Goal: Information Seeking & Learning: Learn about a topic

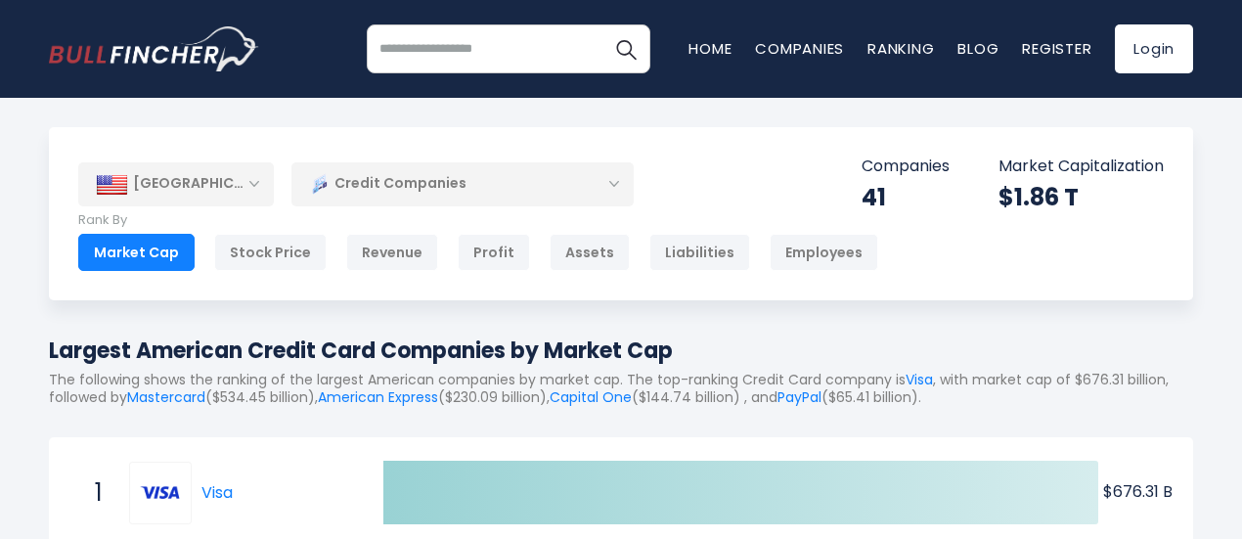
click at [186, 191] on div "[GEOGRAPHIC_DATA]" at bounding box center [176, 183] width 196 height 43
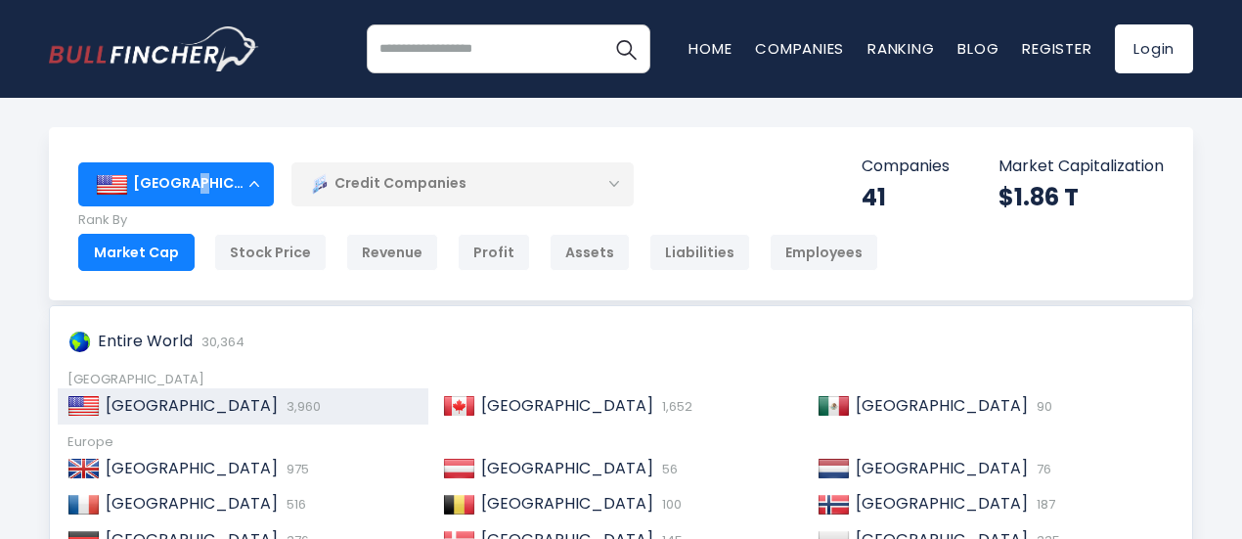
scroll to position [8, 0]
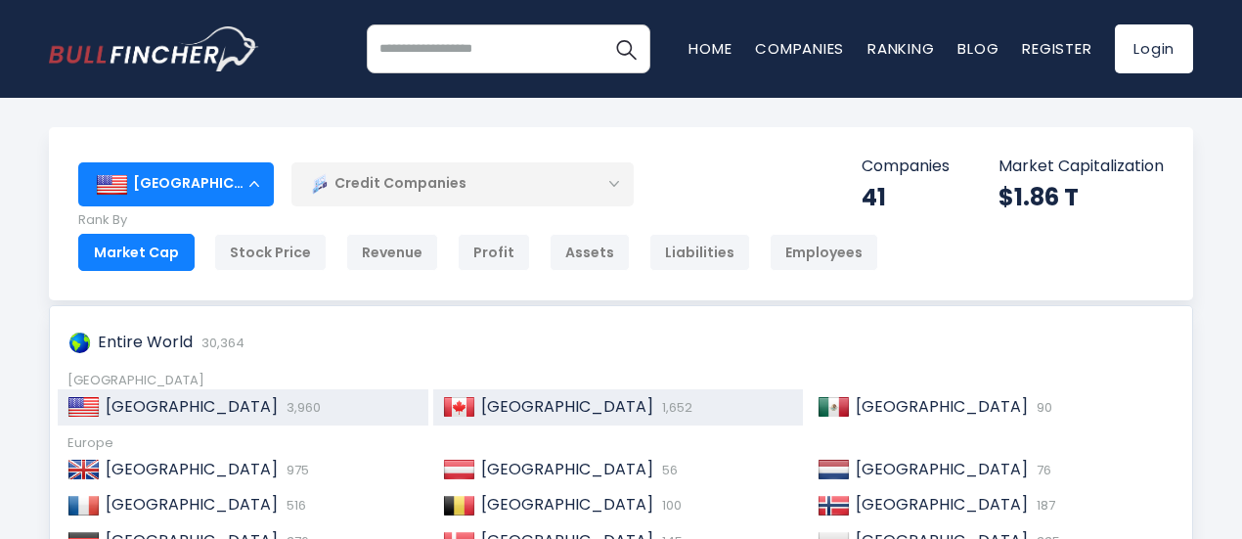
click at [496, 408] on span "[GEOGRAPHIC_DATA]" at bounding box center [567, 406] width 172 height 22
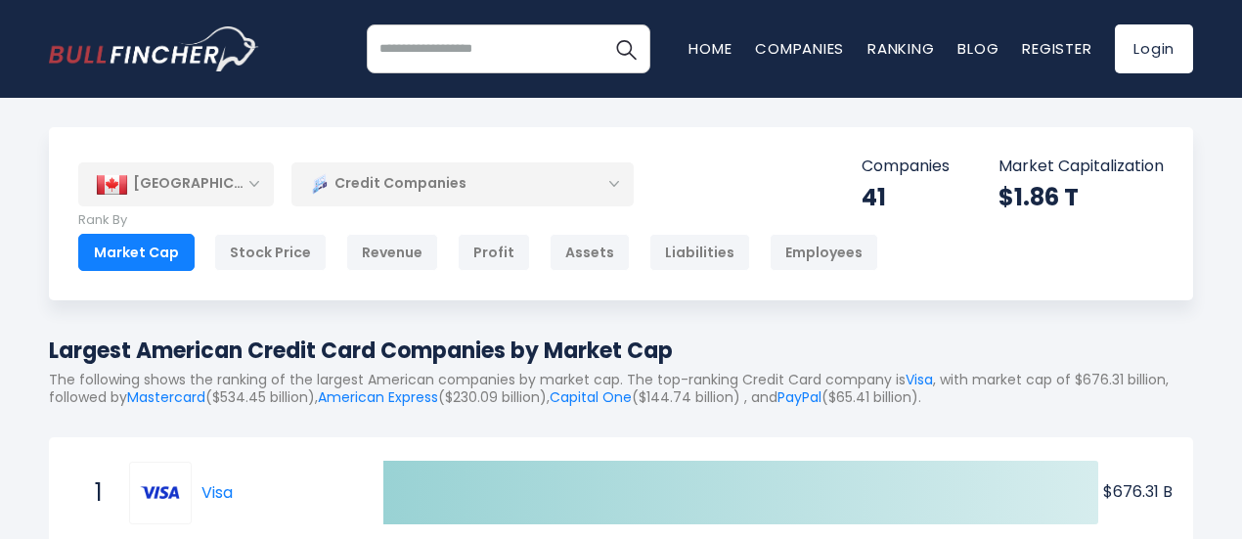
scroll to position [36, 0]
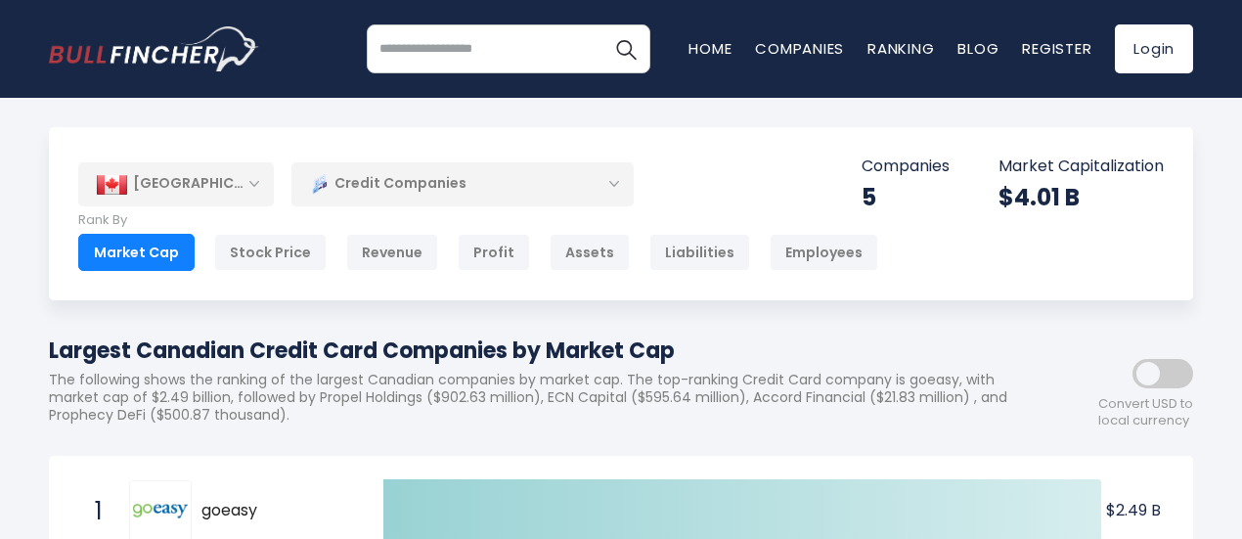
click at [198, 189] on div "[GEOGRAPHIC_DATA]" at bounding box center [176, 183] width 196 height 43
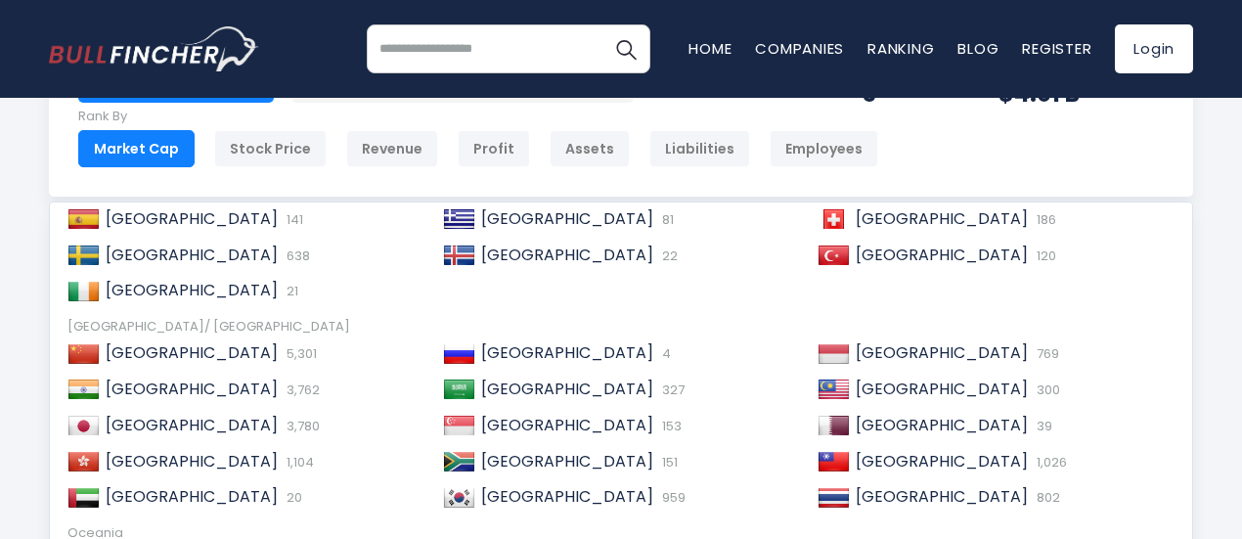
scroll to position [105, 0]
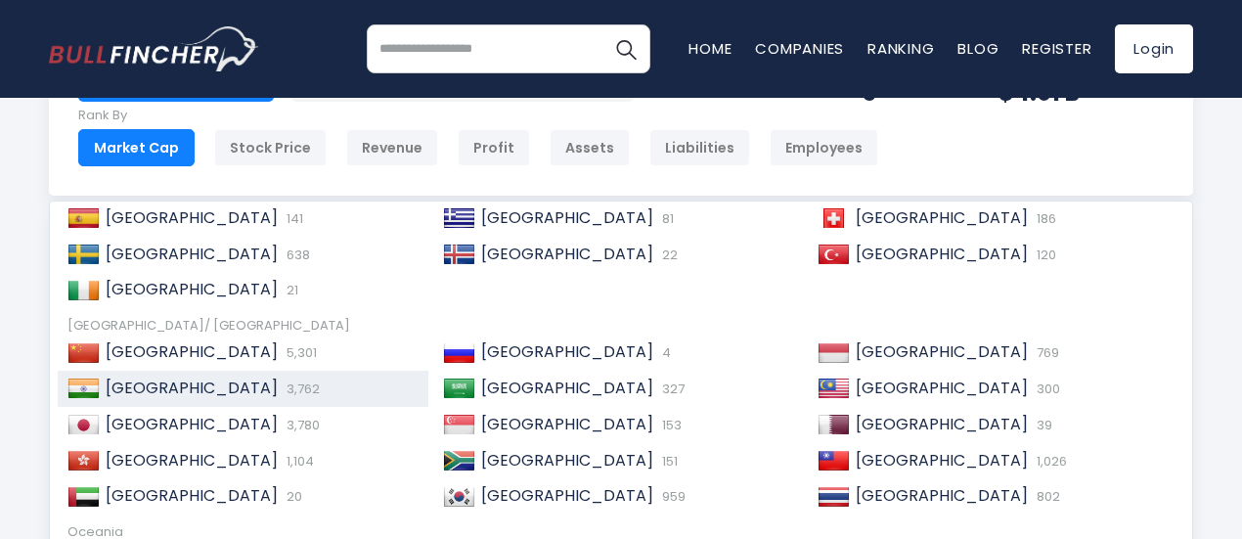
click at [146, 394] on div "India 3,762" at bounding box center [259, 389] width 319 height 21
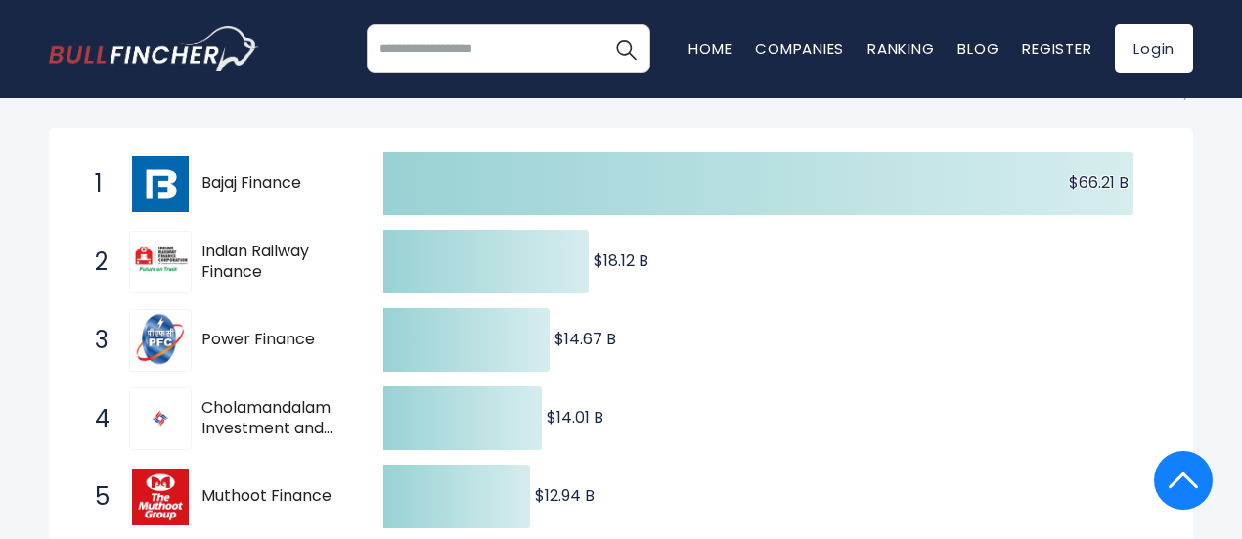
scroll to position [654, 0]
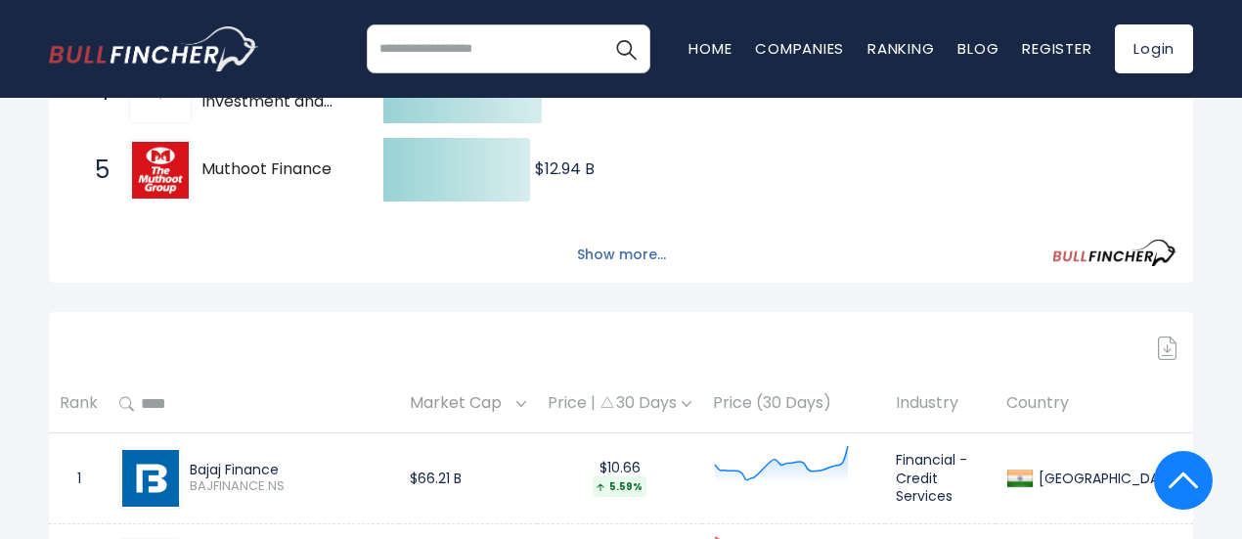
click at [608, 261] on button "Show more..." at bounding box center [621, 255] width 112 height 32
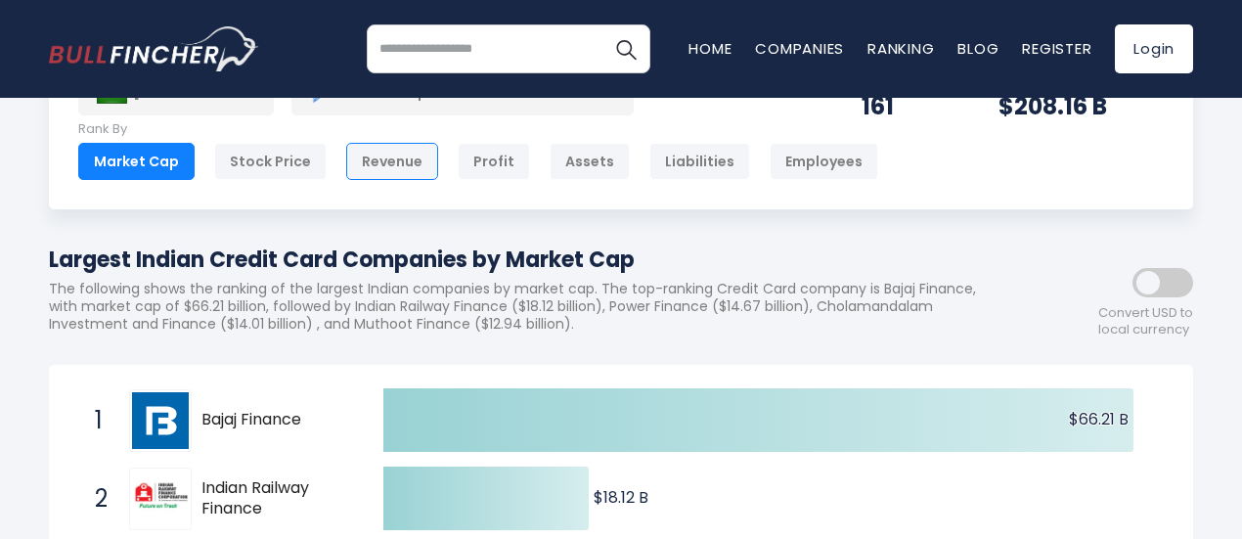
scroll to position [0, 0]
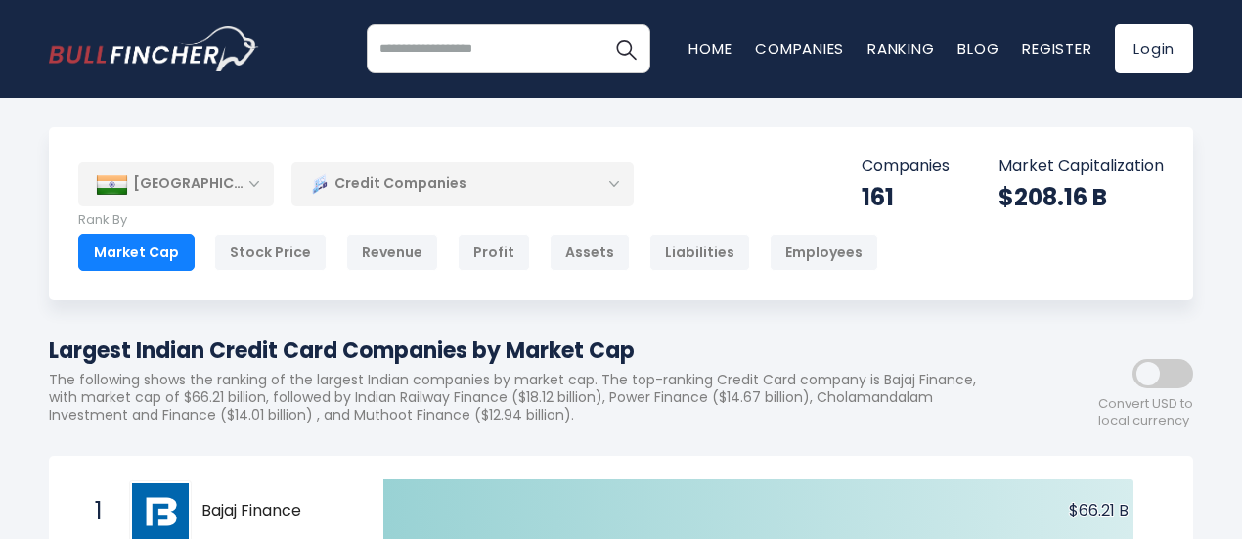
click at [194, 173] on div "[GEOGRAPHIC_DATA]" at bounding box center [176, 183] width 196 height 43
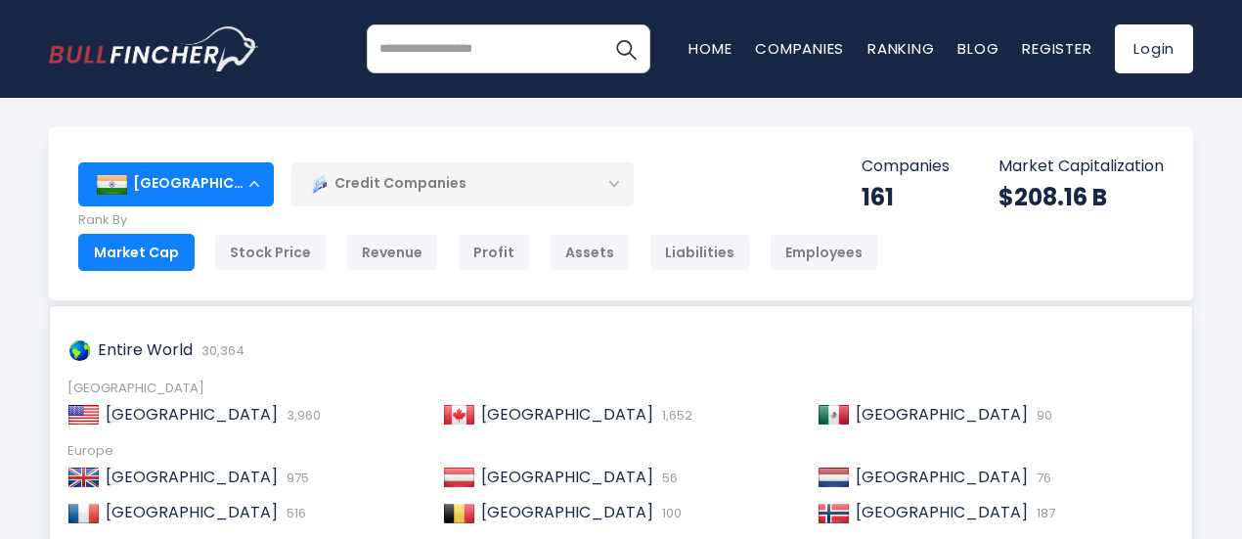
click at [429, 187] on div "Credit Companies" at bounding box center [463, 183] width 342 height 45
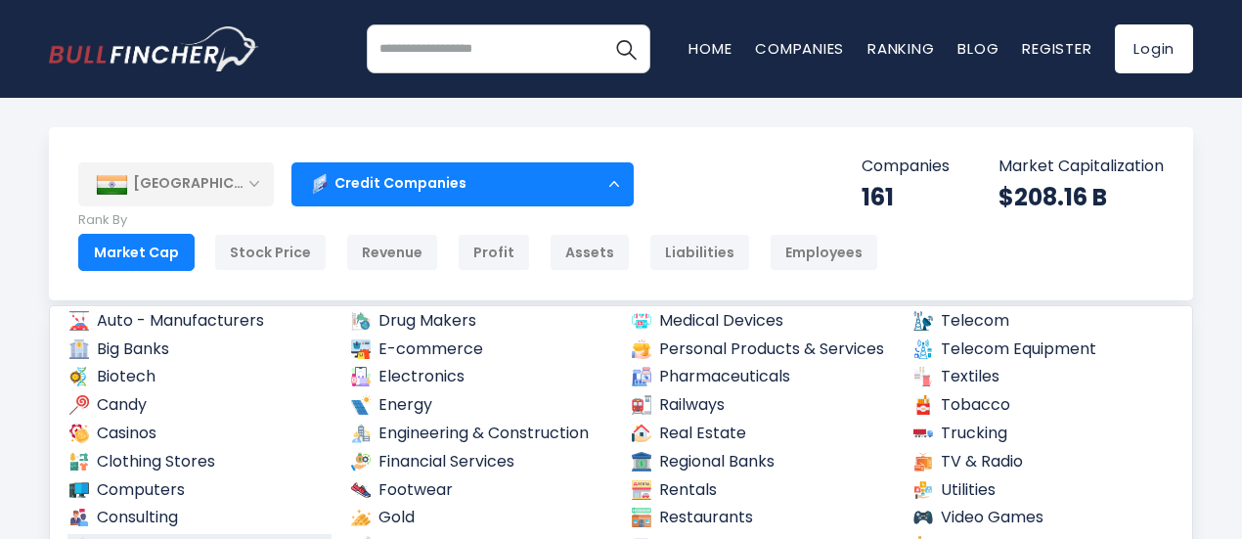
scroll to position [192, 0]
